Goal: Check status

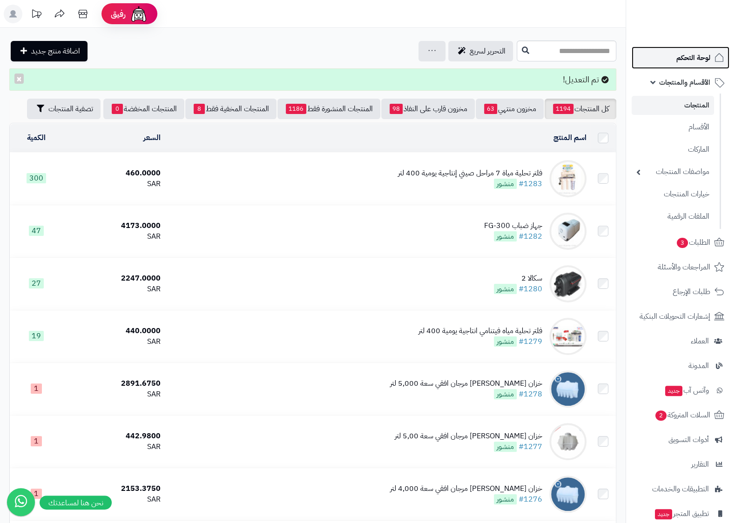
click at [700, 55] on span "لوحة التحكم" at bounding box center [693, 57] width 34 height 13
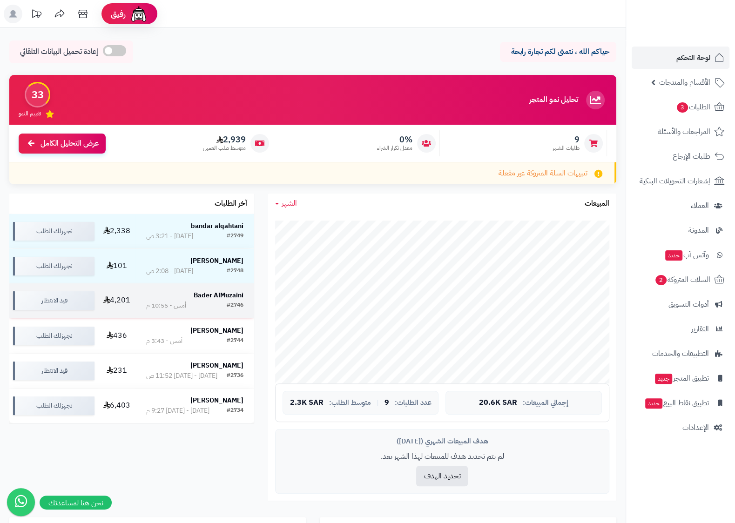
click at [223, 294] on td "Bader AlMuzaini #2746 أمس - 10:55 م" at bounding box center [194, 300] width 119 height 34
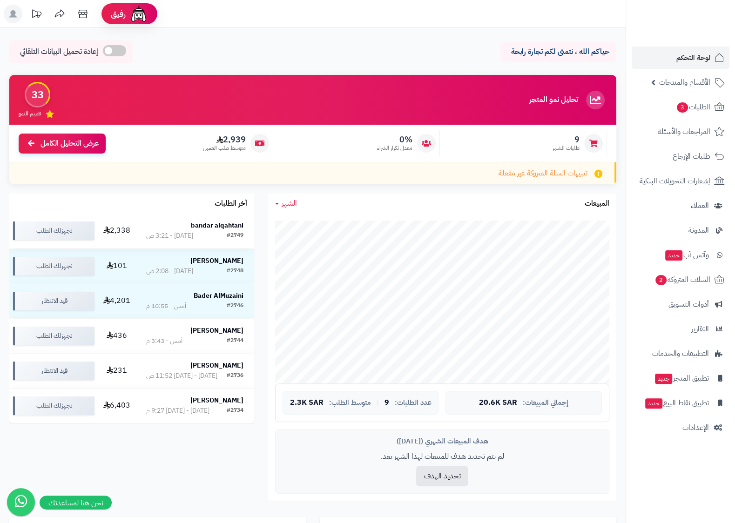
click at [223, 230] on strong "bandar alqahtani" at bounding box center [217, 226] width 53 height 10
